Goal: Task Accomplishment & Management: Use online tool/utility

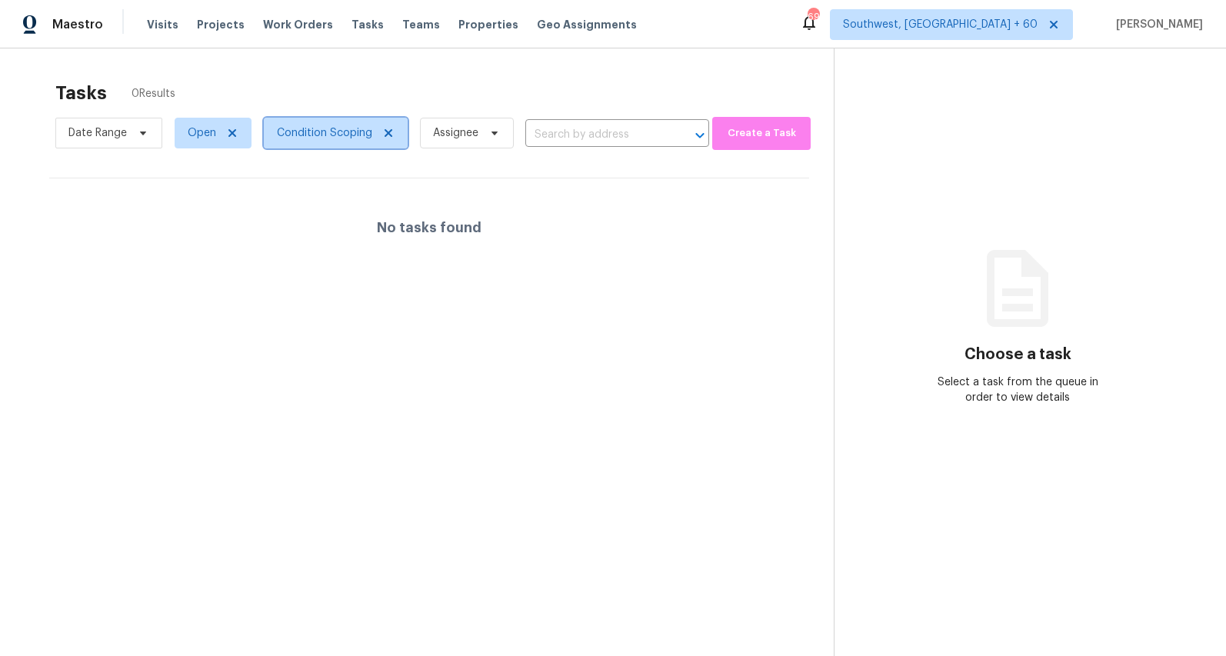
click at [345, 128] on span "Condition Scoping" at bounding box center [324, 132] width 95 height 15
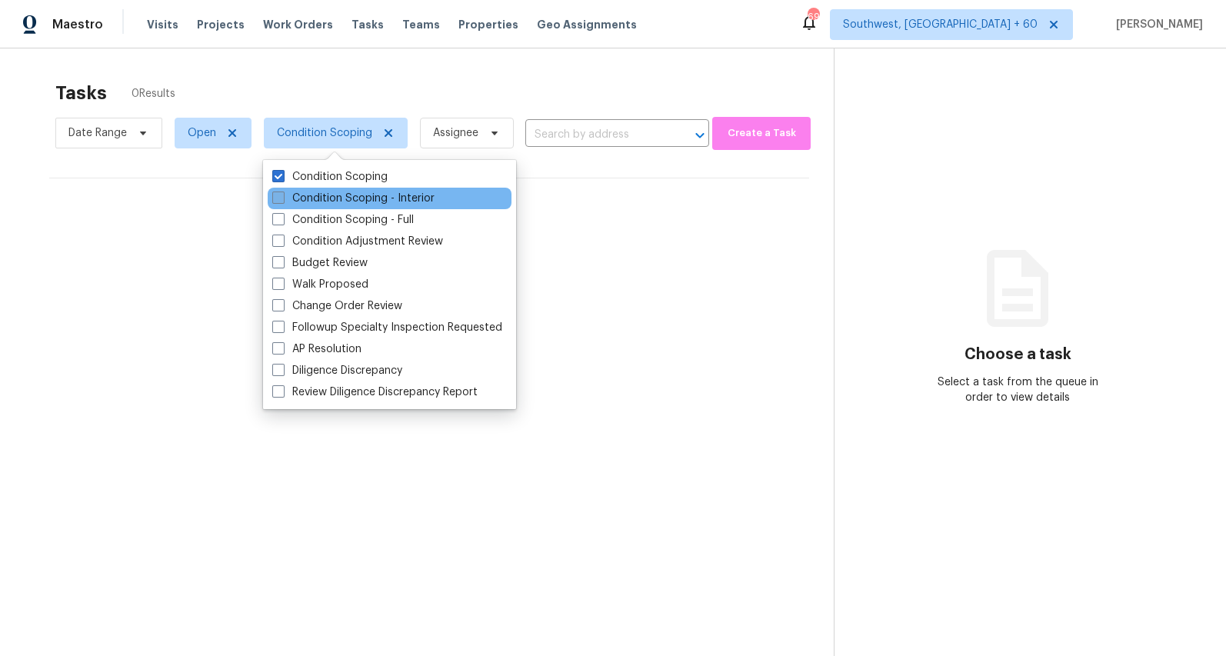
click at [325, 205] on label "Condition Scoping - Interior" at bounding box center [353, 198] width 162 height 15
click at [282, 201] on input "Condition Scoping - Interior" at bounding box center [277, 196] width 10 height 10
checkbox input "true"
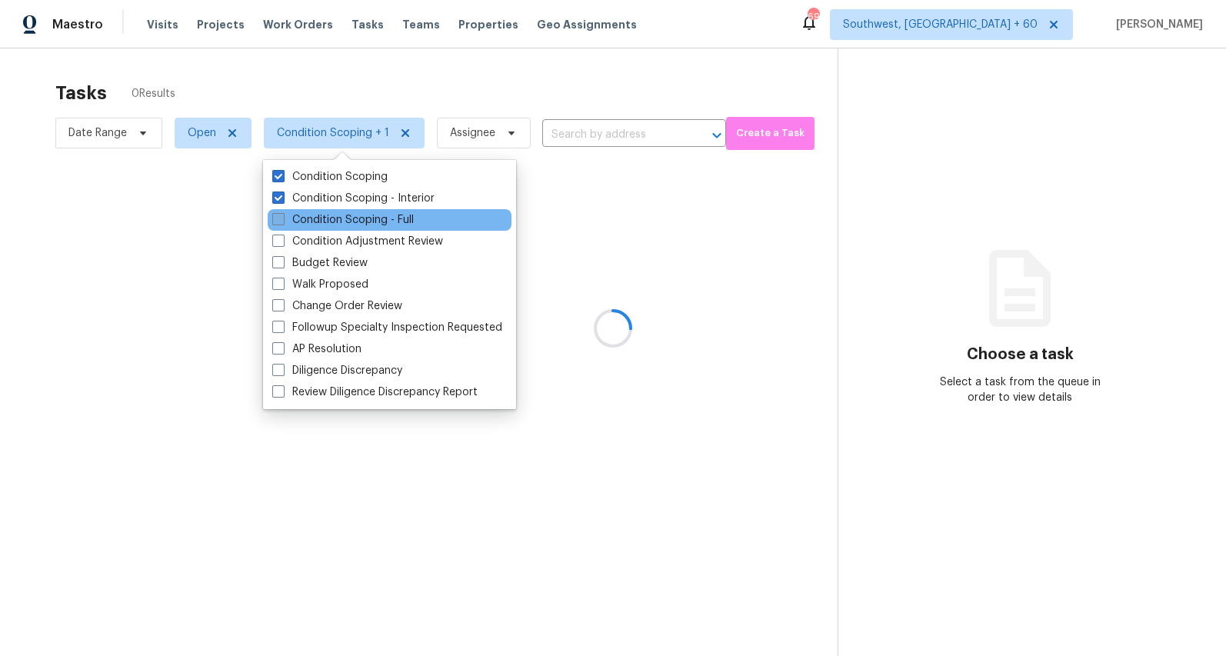
click at [321, 221] on label "Condition Scoping - Full" at bounding box center [342, 219] width 141 height 15
click at [282, 221] on input "Condition Scoping - Full" at bounding box center [277, 217] width 10 height 10
checkbox input "true"
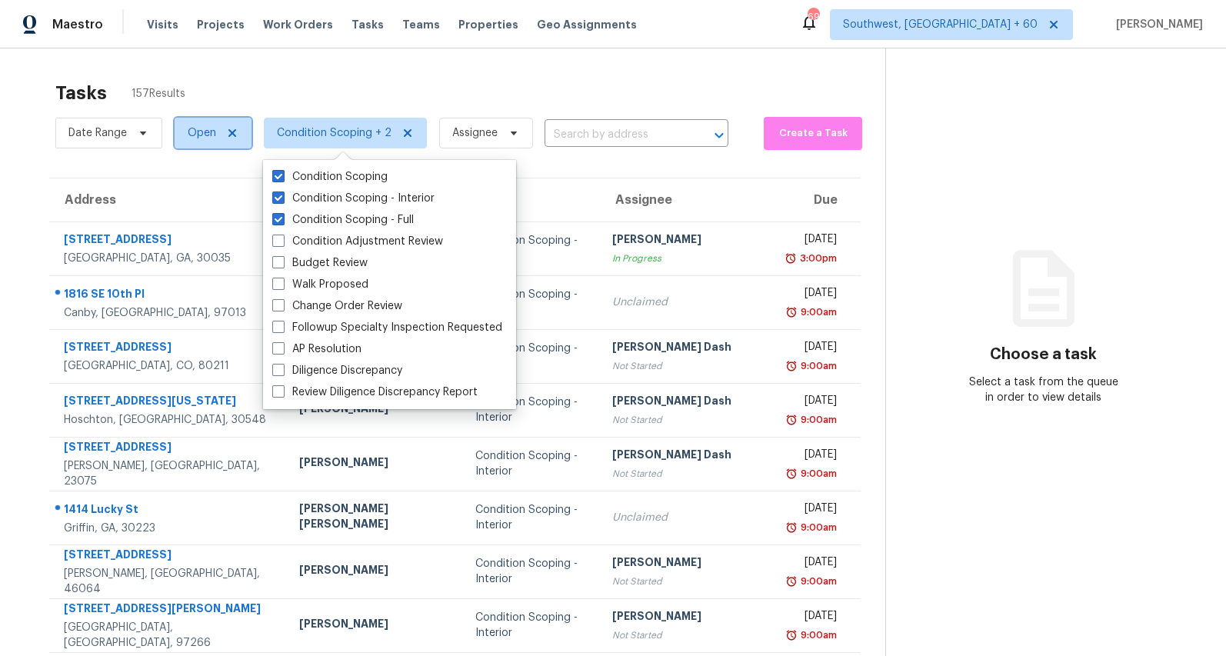
click at [204, 121] on span "Open" at bounding box center [213, 133] width 77 height 31
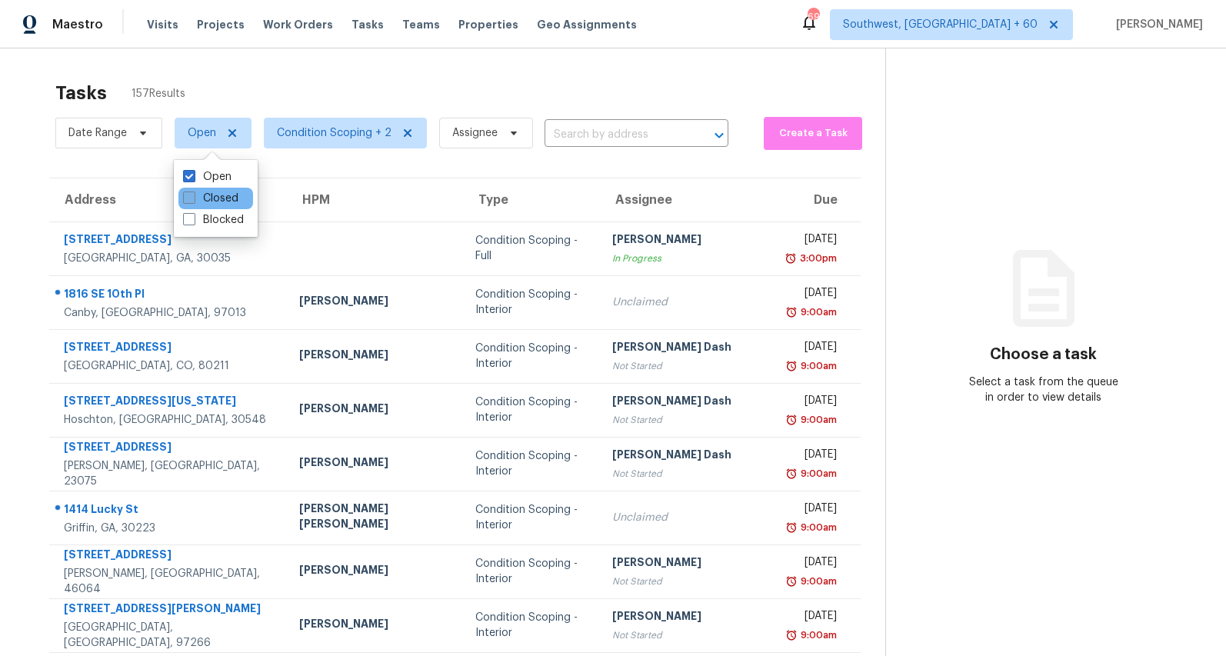
click at [213, 196] on label "Closed" at bounding box center [210, 198] width 55 height 15
click at [193, 196] on input "Closed" at bounding box center [188, 196] width 10 height 10
checkbox input "true"
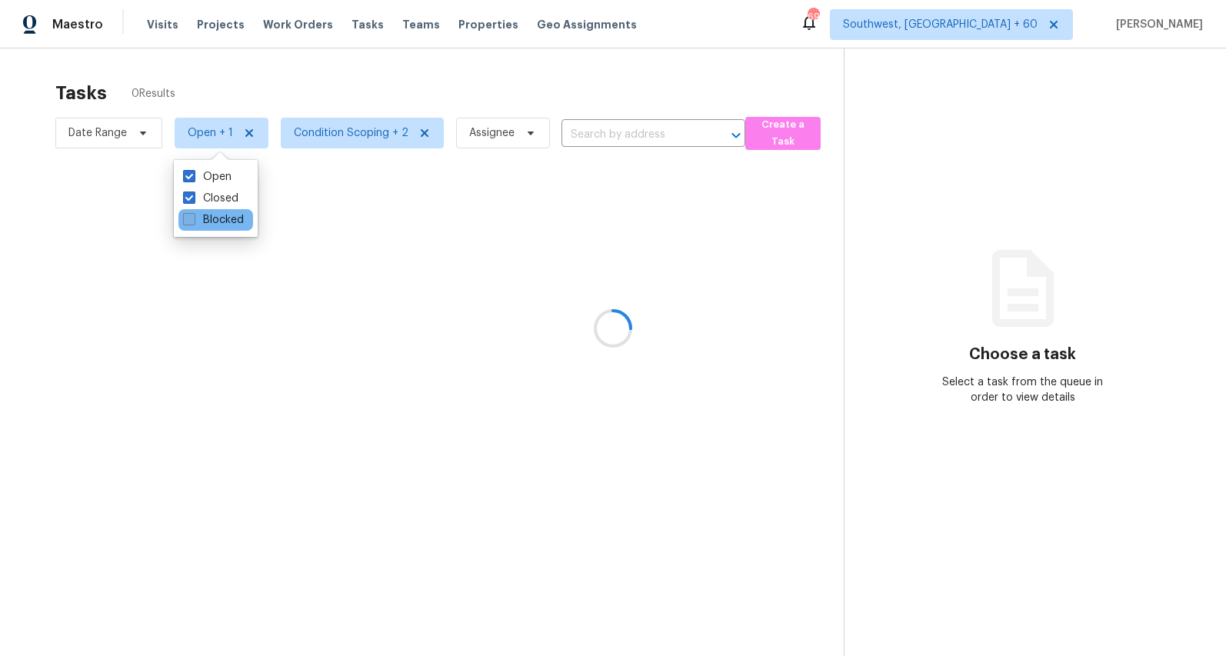
click at [216, 218] on label "Blocked" at bounding box center [213, 219] width 61 height 15
click at [193, 218] on input "Blocked" at bounding box center [188, 217] width 10 height 10
checkbox input "true"
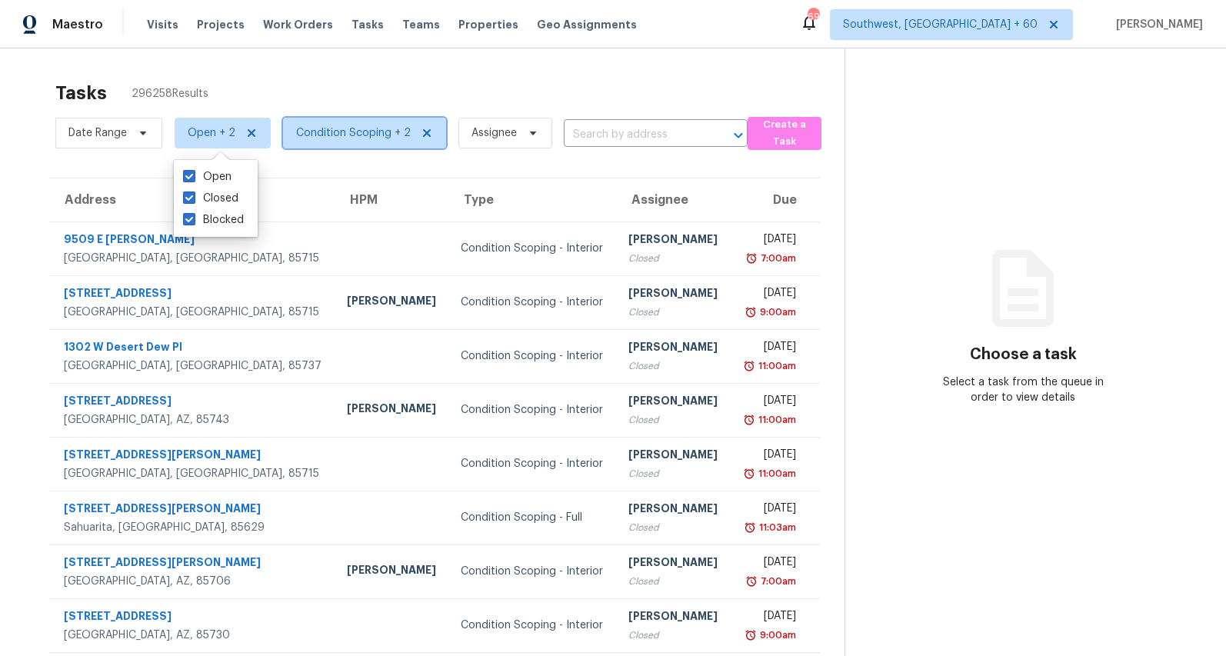
click at [384, 140] on span "Condition Scoping + 2" at bounding box center [353, 132] width 115 height 15
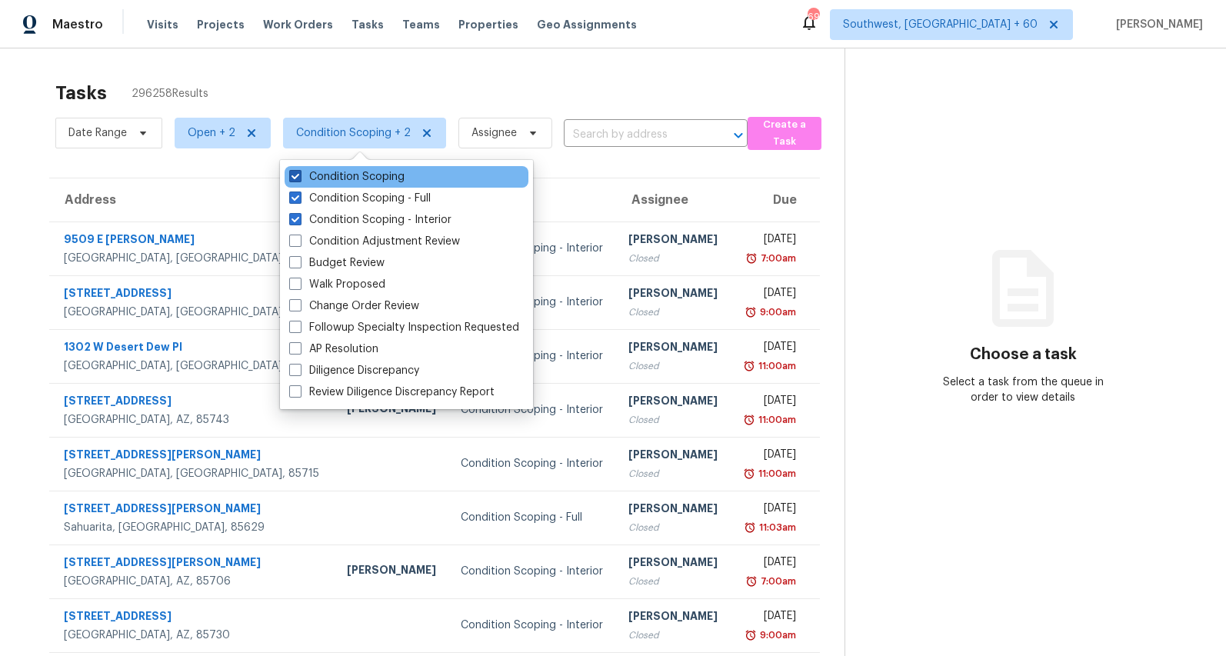
click at [364, 180] on label "Condition Scoping" at bounding box center [346, 176] width 115 height 15
click at [299, 179] on input "Condition Scoping" at bounding box center [294, 174] width 10 height 10
checkbox input "false"
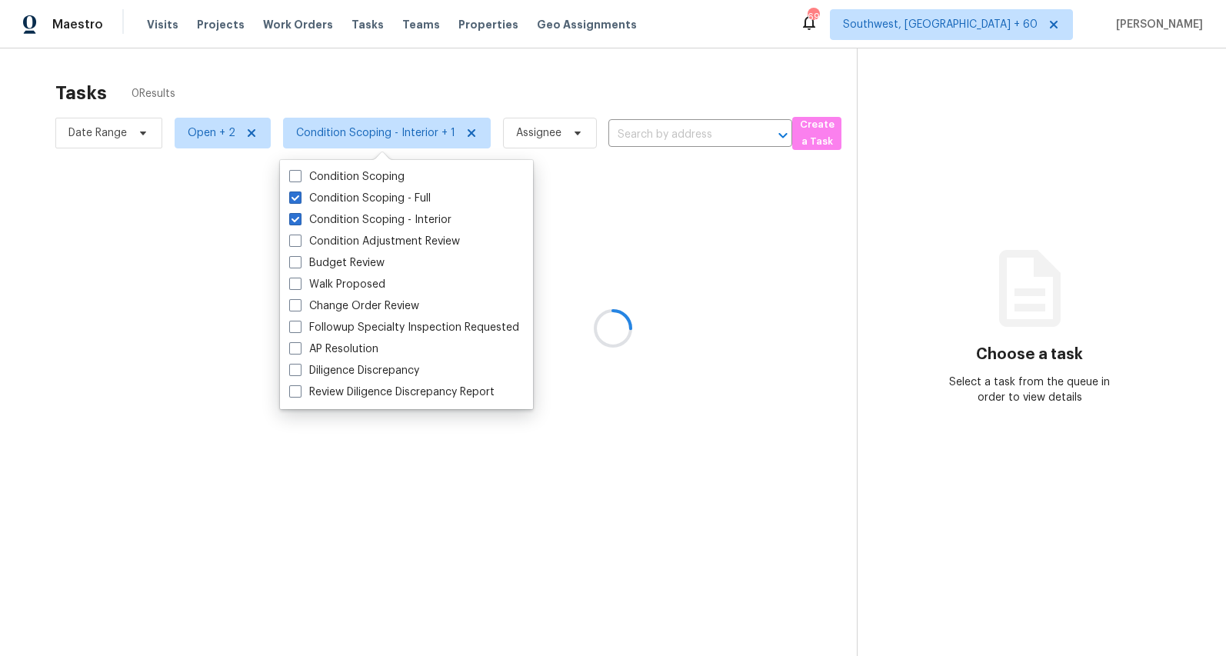
click at [625, 105] on div at bounding box center [613, 328] width 1226 height 656
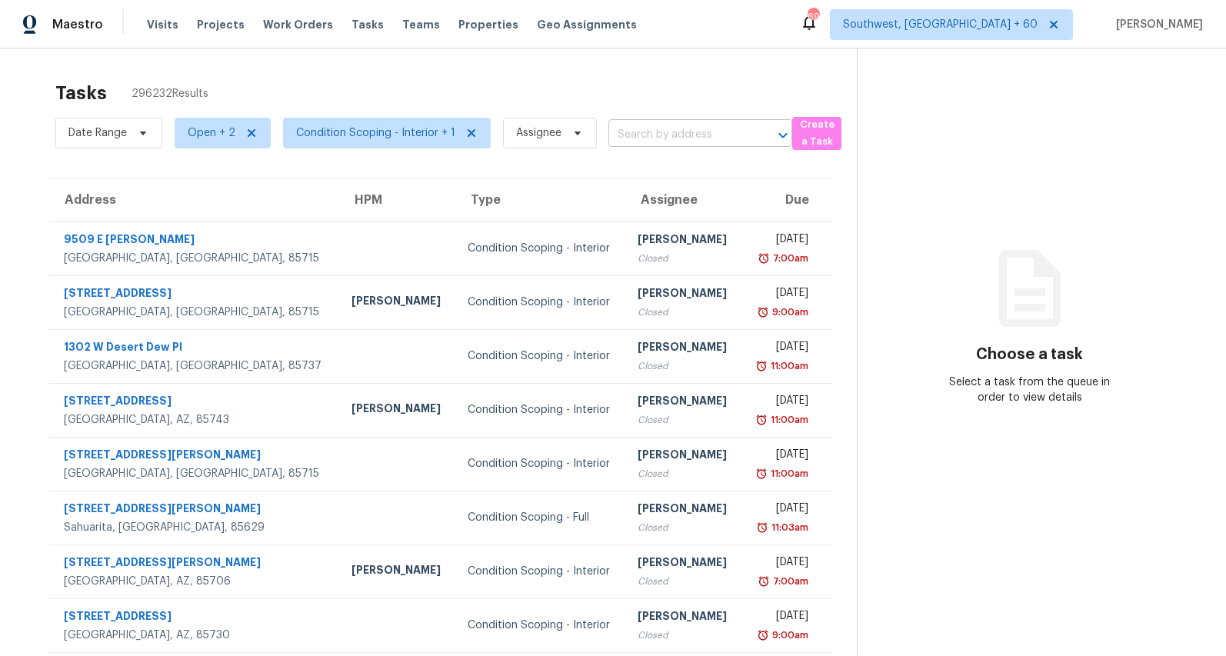
click at [629, 135] on input "text" at bounding box center [678, 135] width 141 height 24
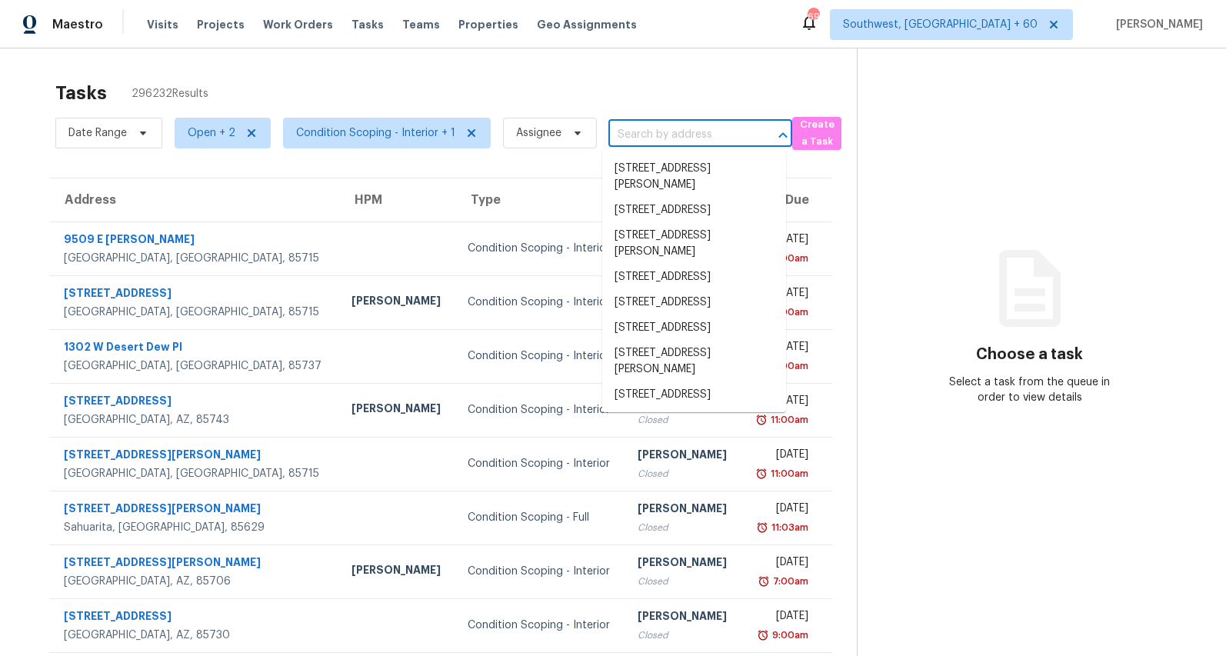
paste input "[STREET_ADDRESS]"
type input "[STREET_ADDRESS]"
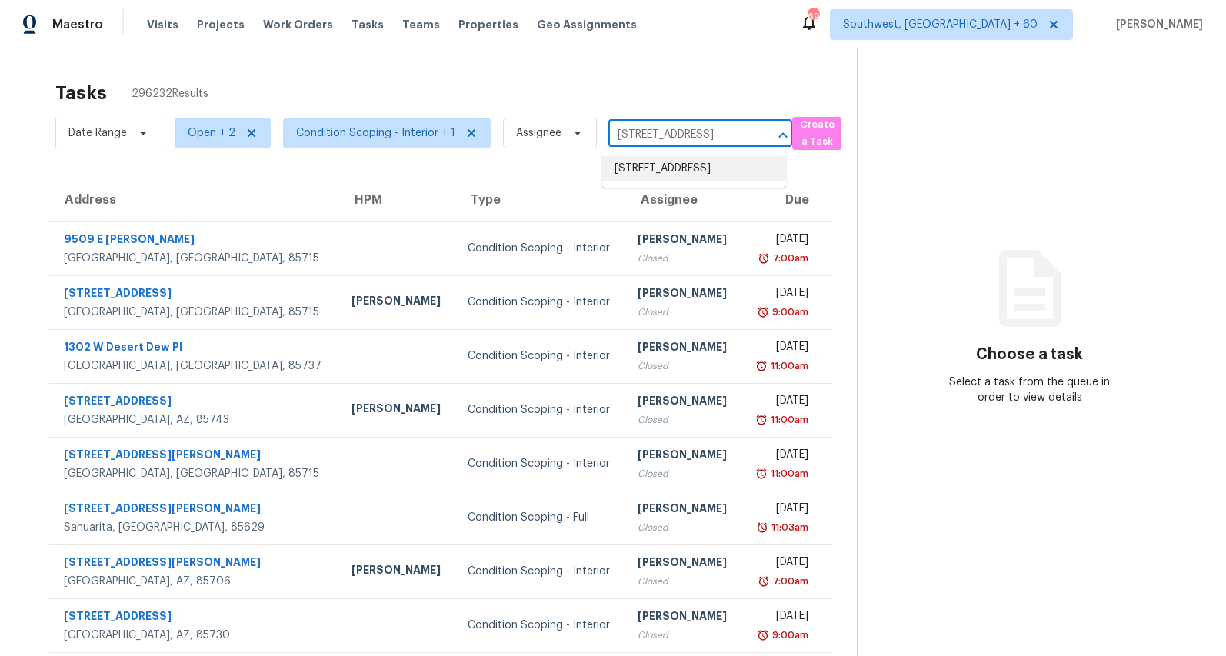
click at [640, 175] on li "[STREET_ADDRESS]" at bounding box center [694, 168] width 184 height 25
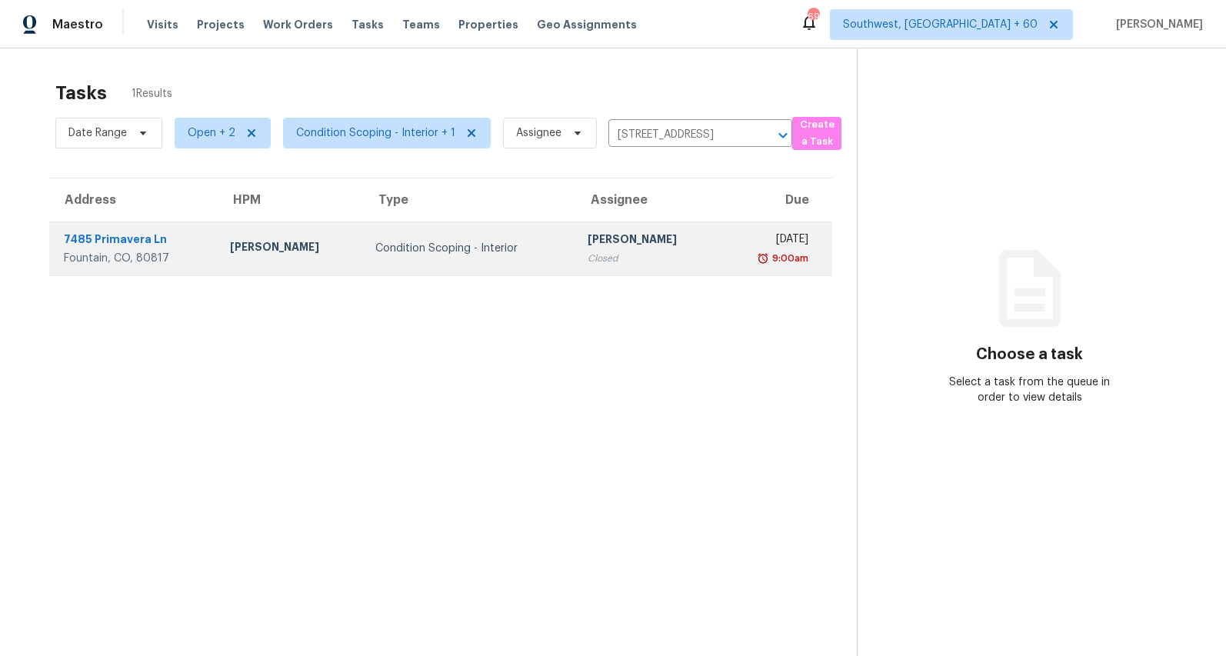
click at [384, 260] on td "Condition Scoping - Interior" at bounding box center [469, 248] width 213 height 54
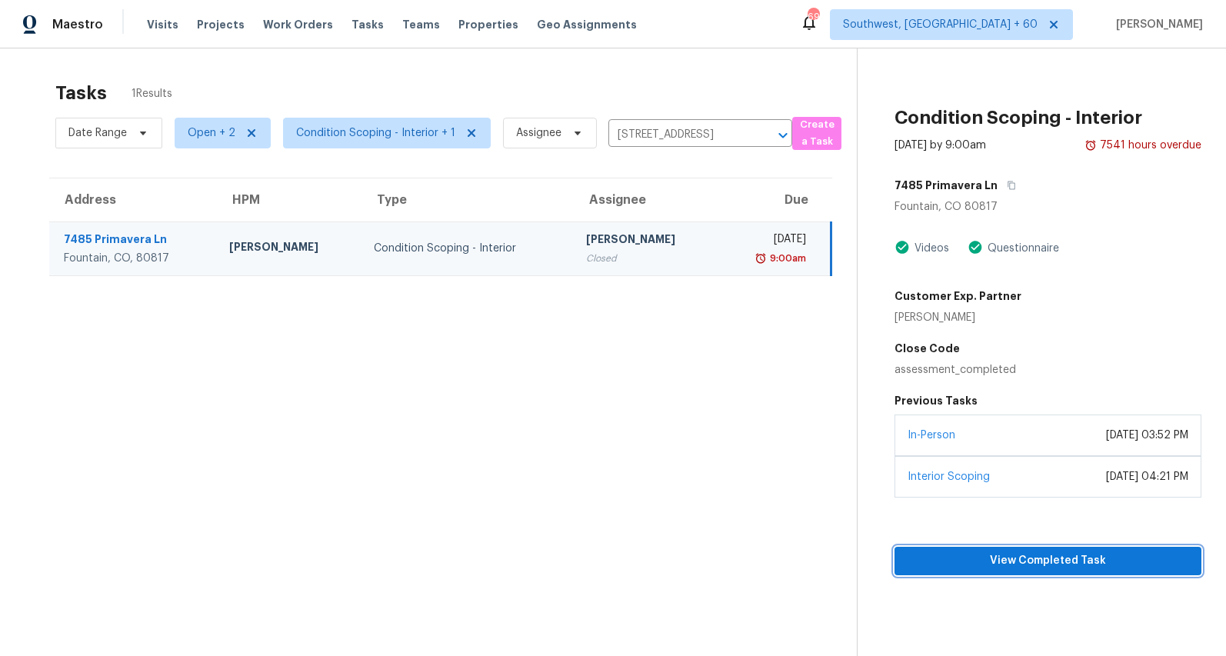
click at [993, 564] on span "View Completed Task" at bounding box center [1048, 560] width 282 height 19
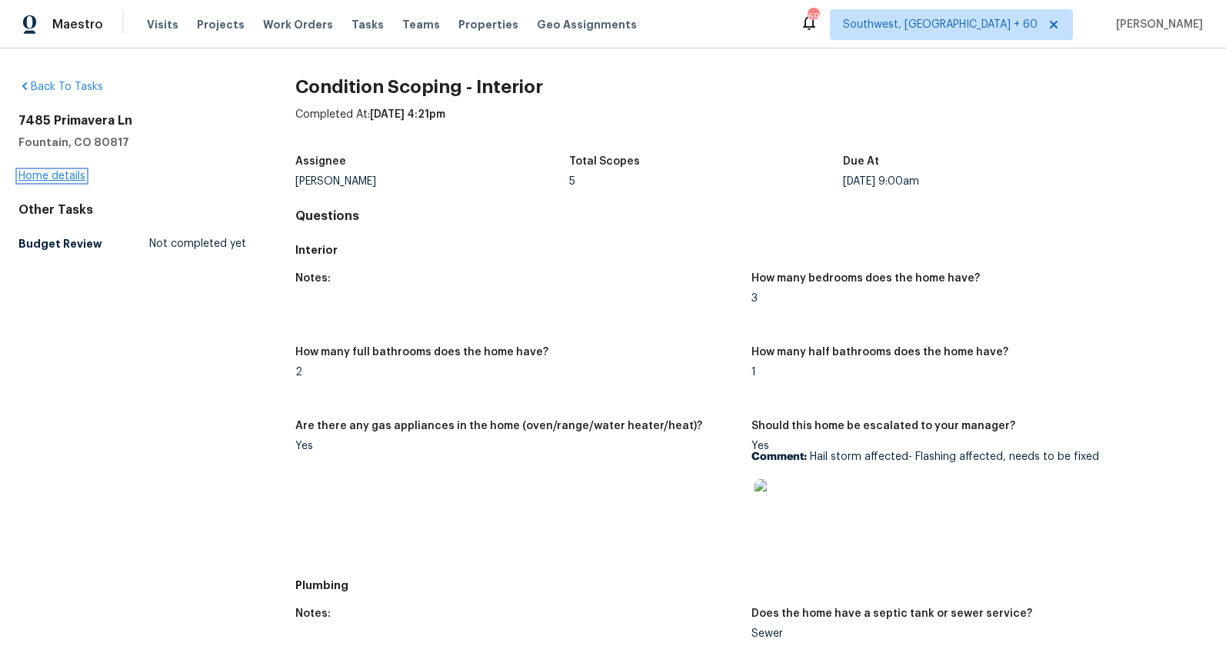
click at [38, 178] on link "Home details" at bounding box center [51, 176] width 67 height 11
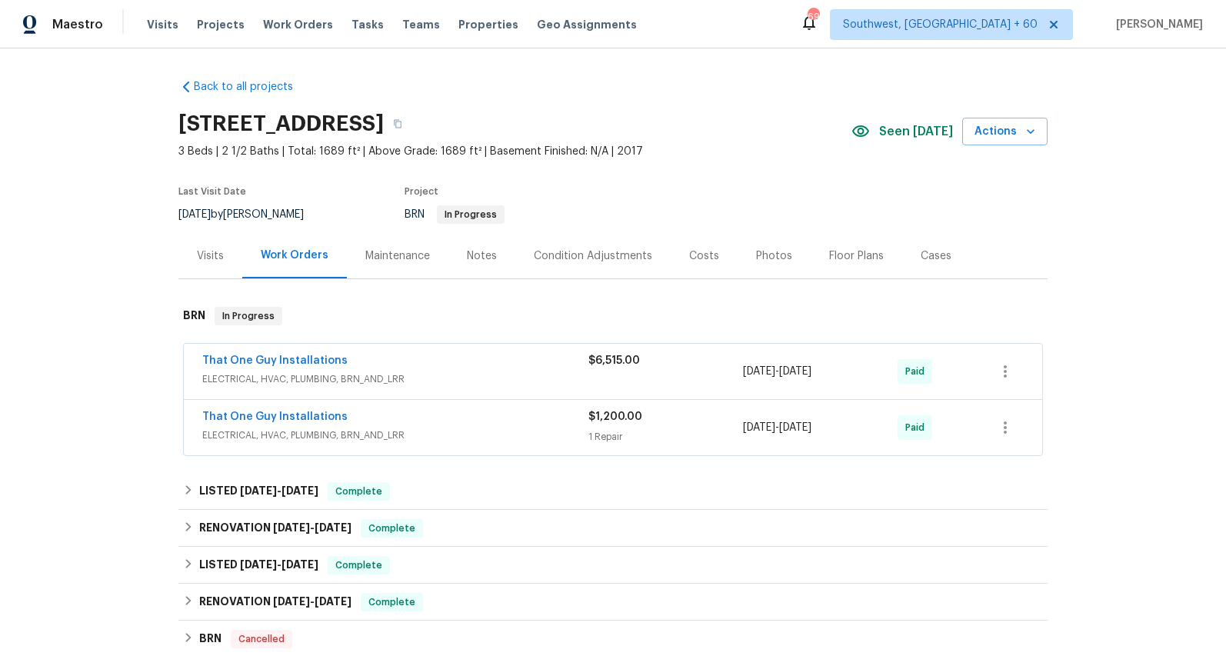
click at [547, 262] on div "Condition Adjustments" at bounding box center [593, 255] width 118 height 15
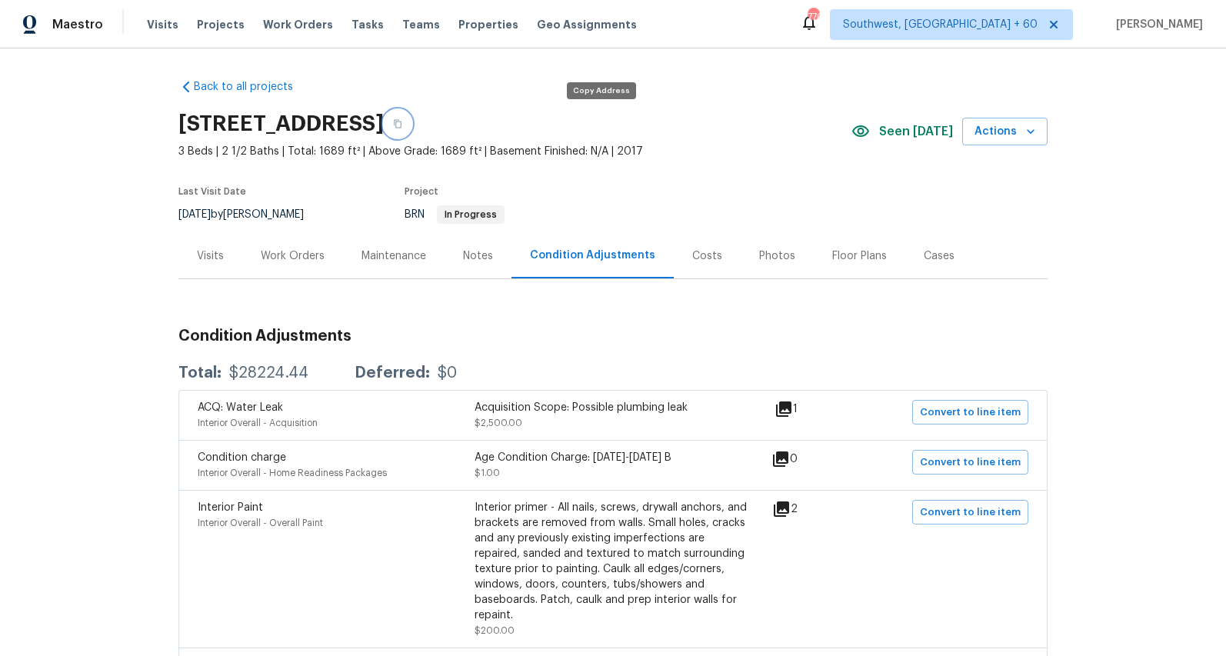
click at [402, 121] on icon "button" at bounding box center [397, 123] width 9 height 9
click at [196, 257] on div "Visits" at bounding box center [210, 255] width 64 height 45
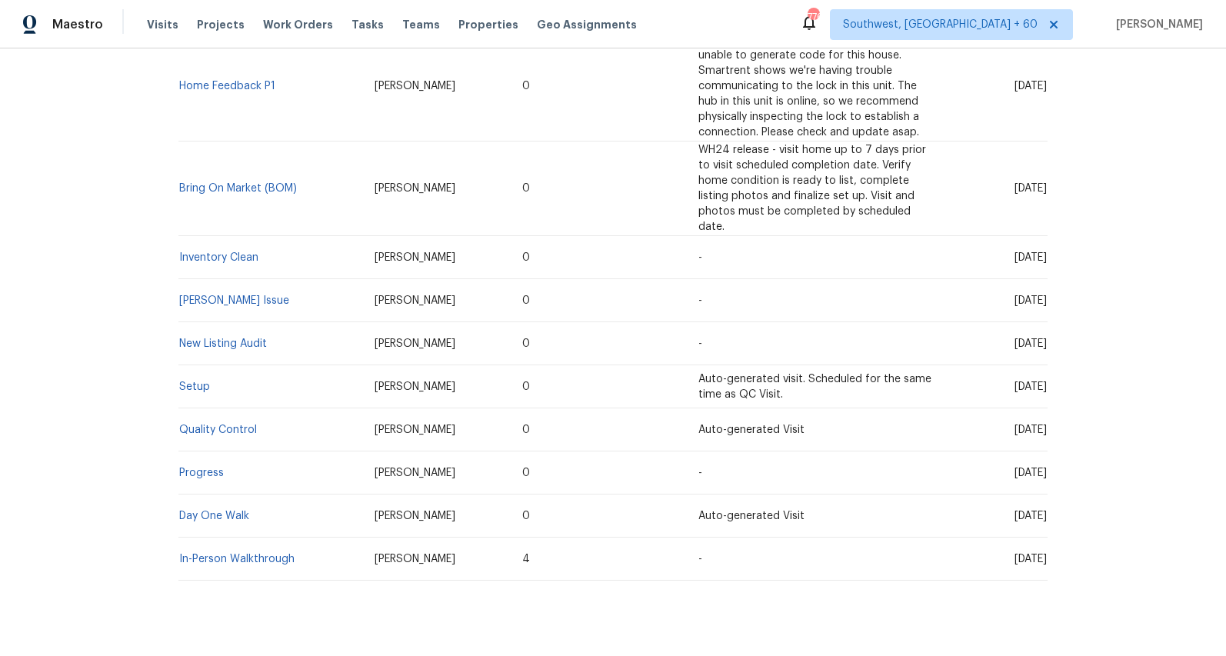
scroll to position [562, 0]
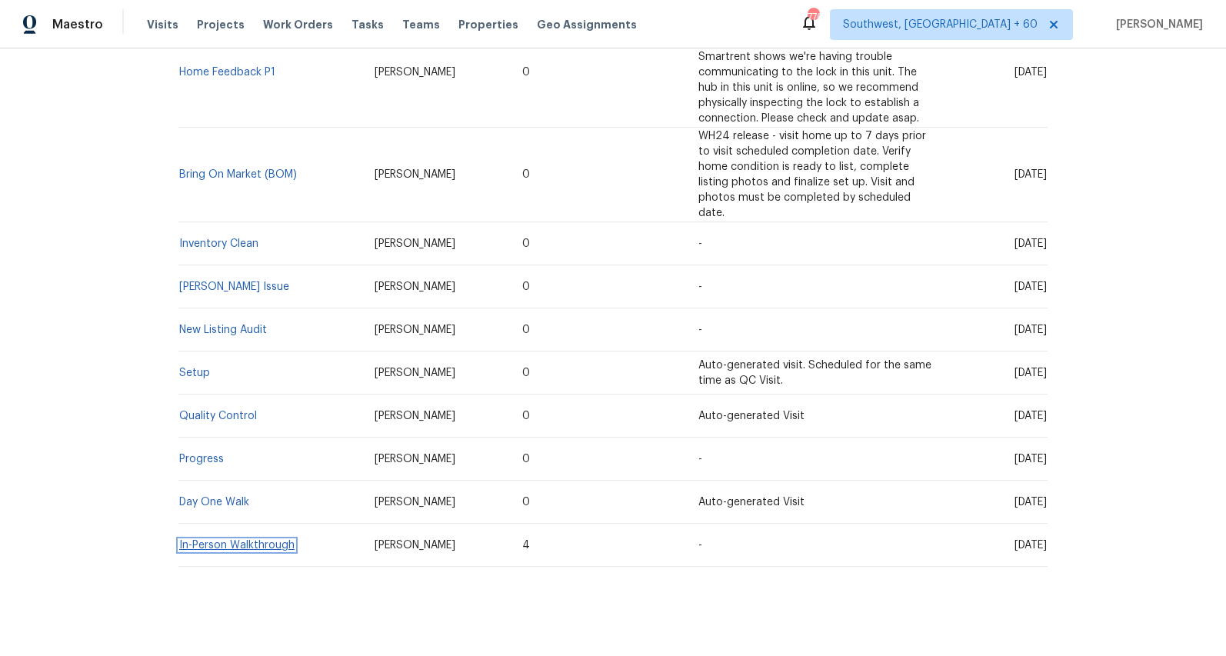
click at [240, 540] on link "In-Person Walkthrough" at bounding box center [236, 545] width 115 height 11
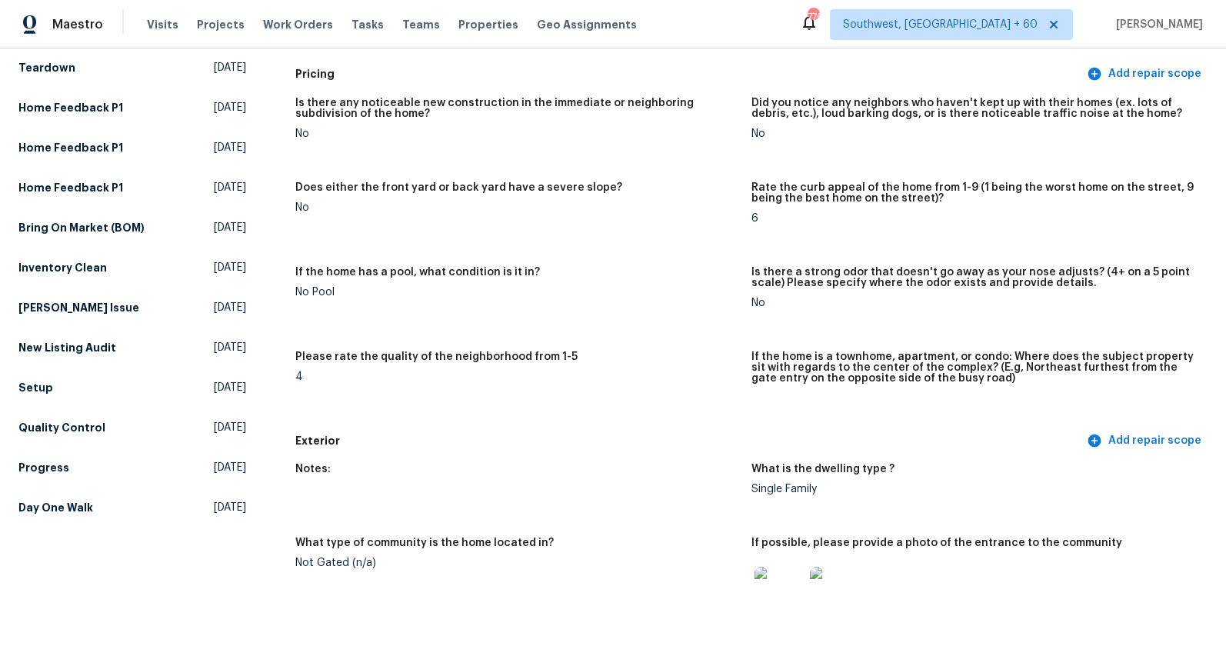
scroll to position [177, 0]
drag, startPoint x: 765, startPoint y: 277, endPoint x: 975, endPoint y: 281, distance: 210.0
click at [975, 281] on h5 "Is there a strong odor that doesn't go away as your nose adjusts? (4+ on a 5 po…" at bounding box center [973, 277] width 444 height 22
click at [773, 266] on h5 "Is there a strong odor that doesn't go away as your nose adjusts? (4+ on a 5 po…" at bounding box center [973, 277] width 444 height 22
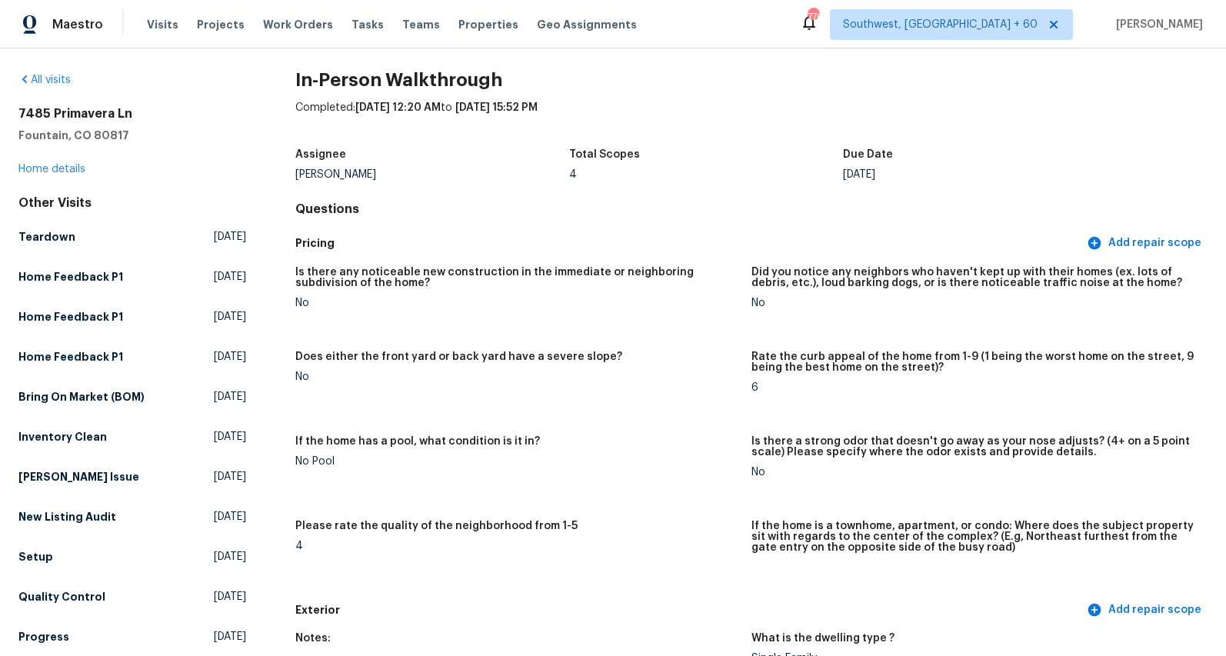
scroll to position [0, 0]
